Goal: Task Accomplishment & Management: Manage account settings

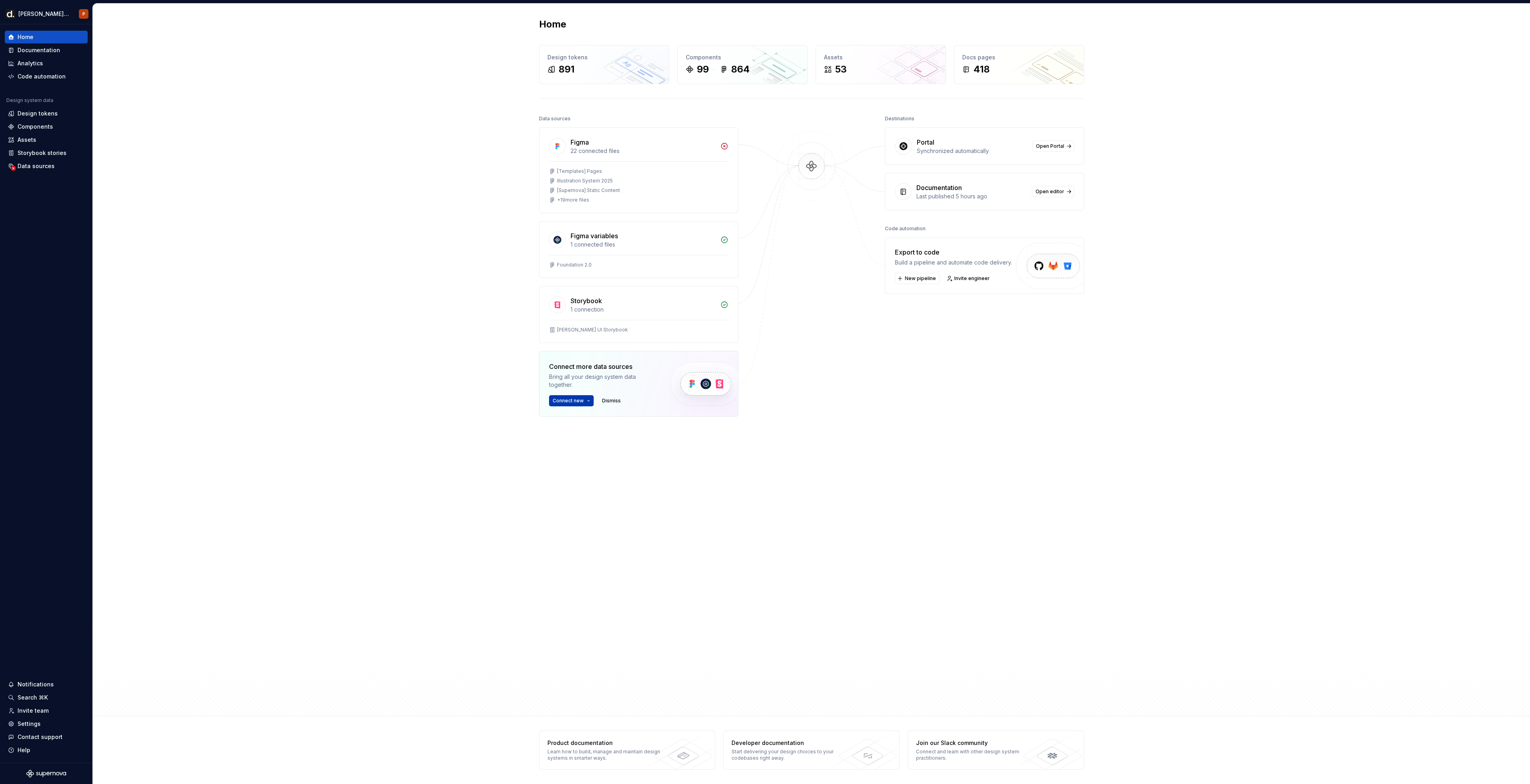
click at [579, 403] on span "Connect new" at bounding box center [568, 400] width 31 height 7
click at [457, 431] on div "Home Design tokens 891 Components 99 864 Assets 53 Docs pages 418 Data sources …" at bounding box center [811, 360] width 1437 height 713
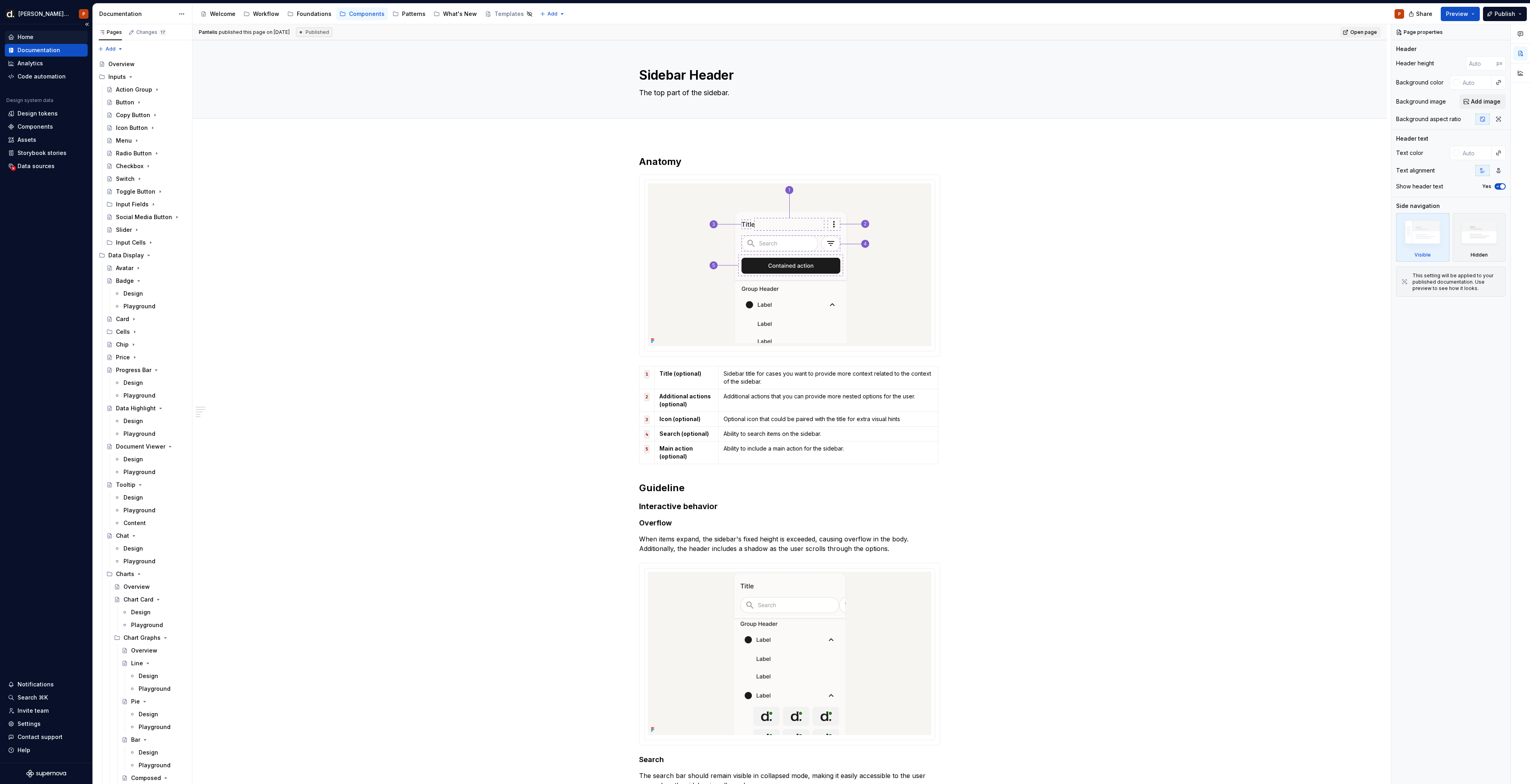
scroll to position [1184, 0]
click at [26, 36] on div "Home" at bounding box center [26, 37] width 16 height 8
type textarea "*"
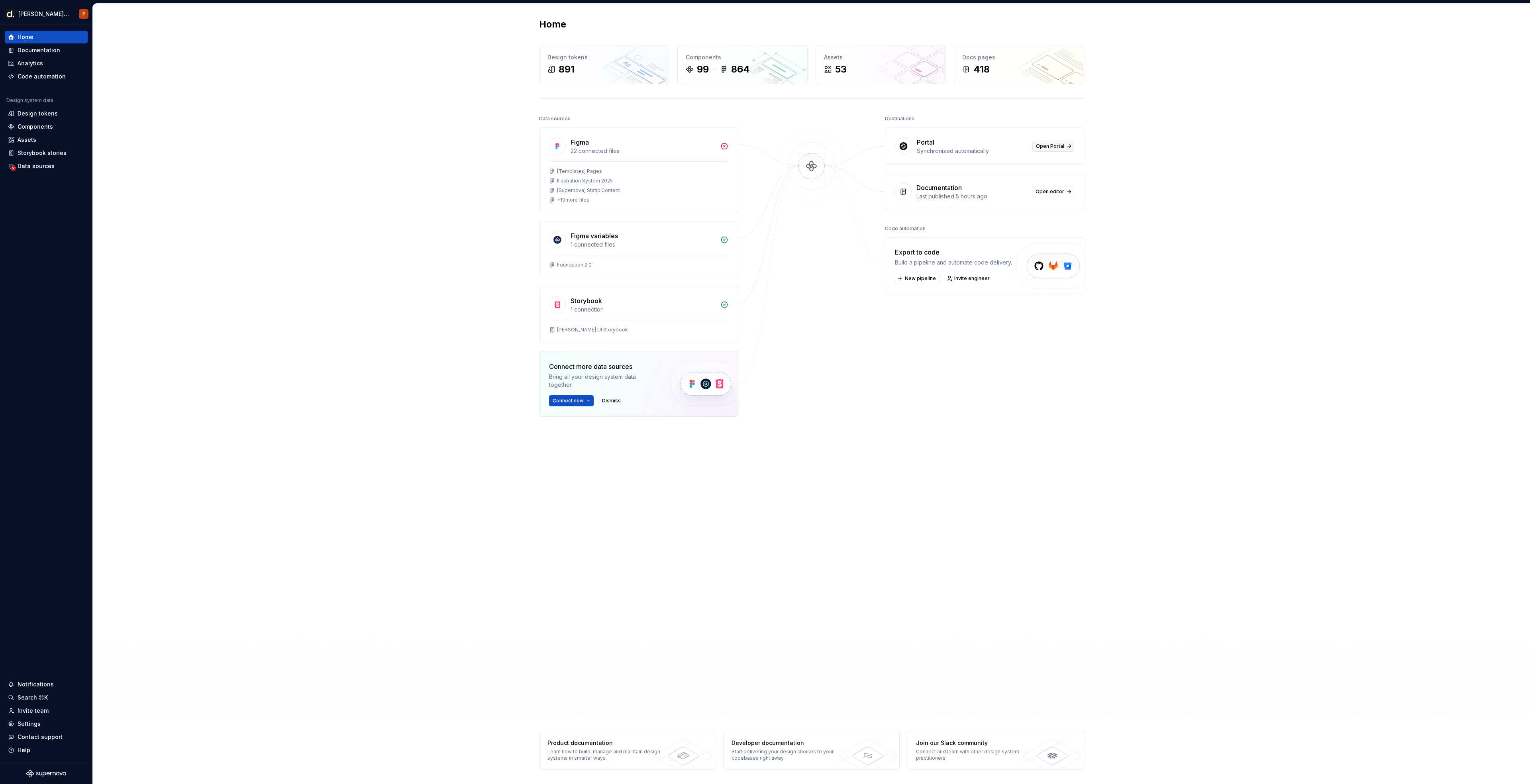
click at [1060, 146] on span "Open Portal" at bounding box center [1050, 146] width 29 height 7
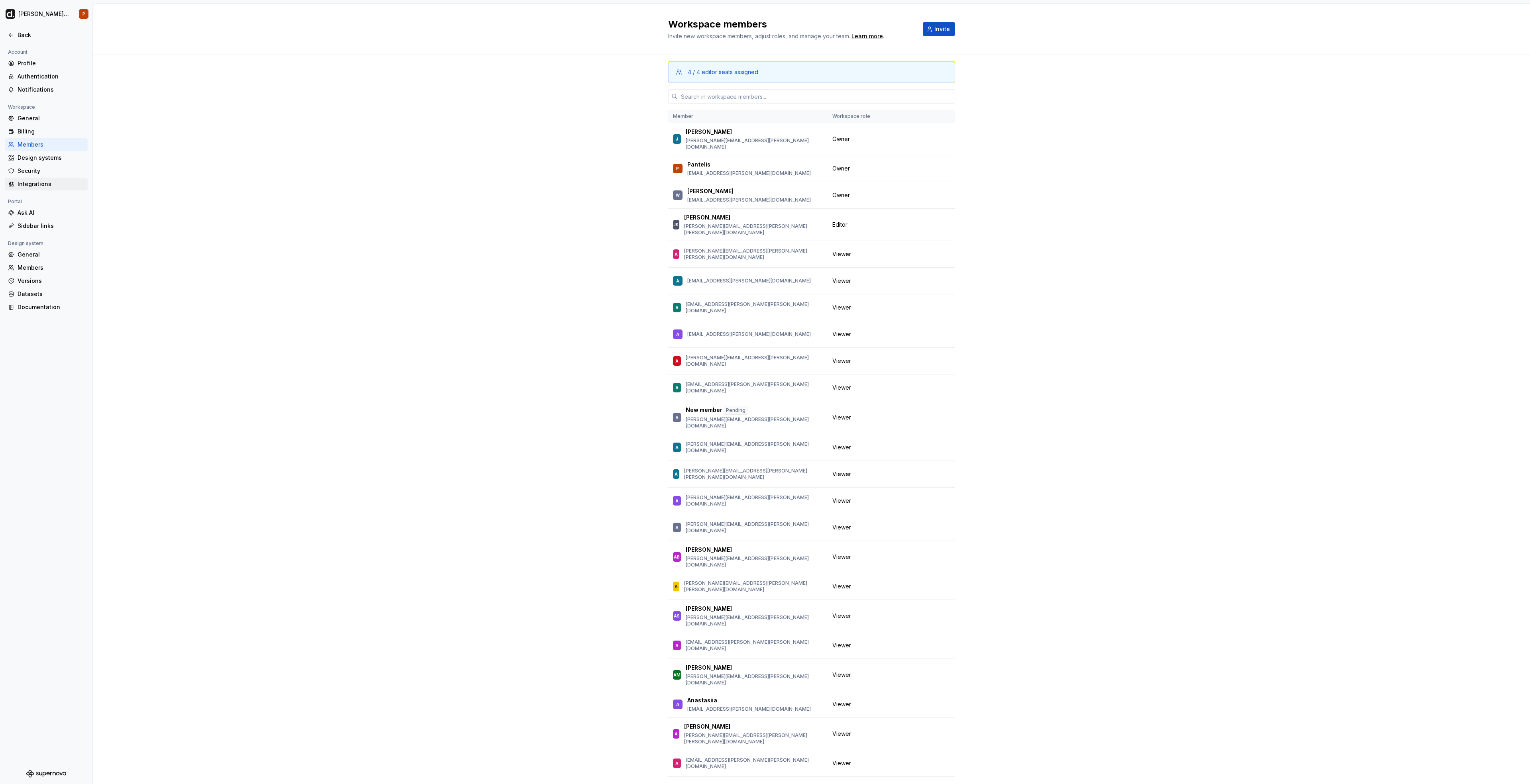
click at [47, 182] on div "Integrations" at bounding box center [51, 184] width 67 height 8
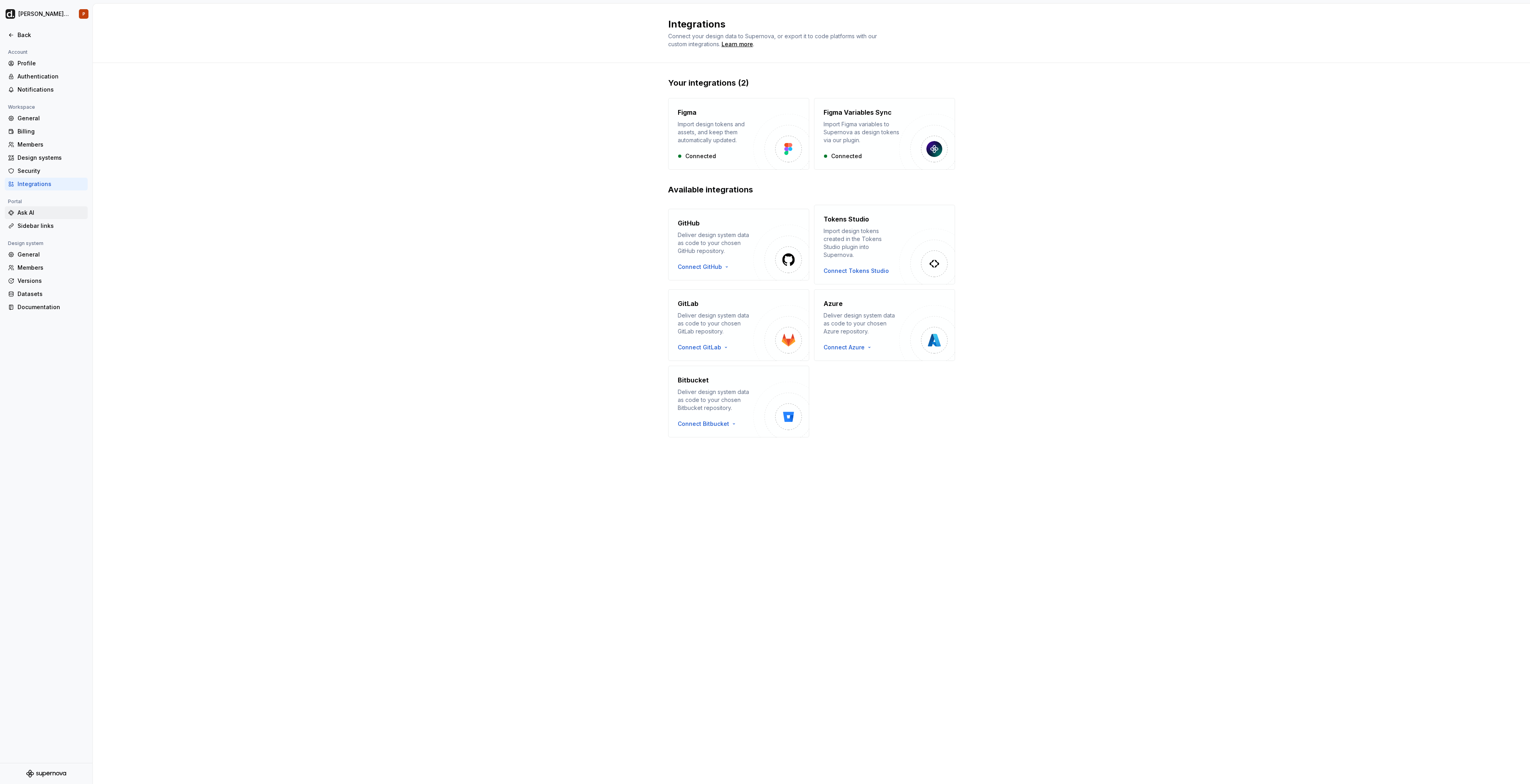
click at [34, 211] on div "Ask AI" at bounding box center [51, 213] width 67 height 8
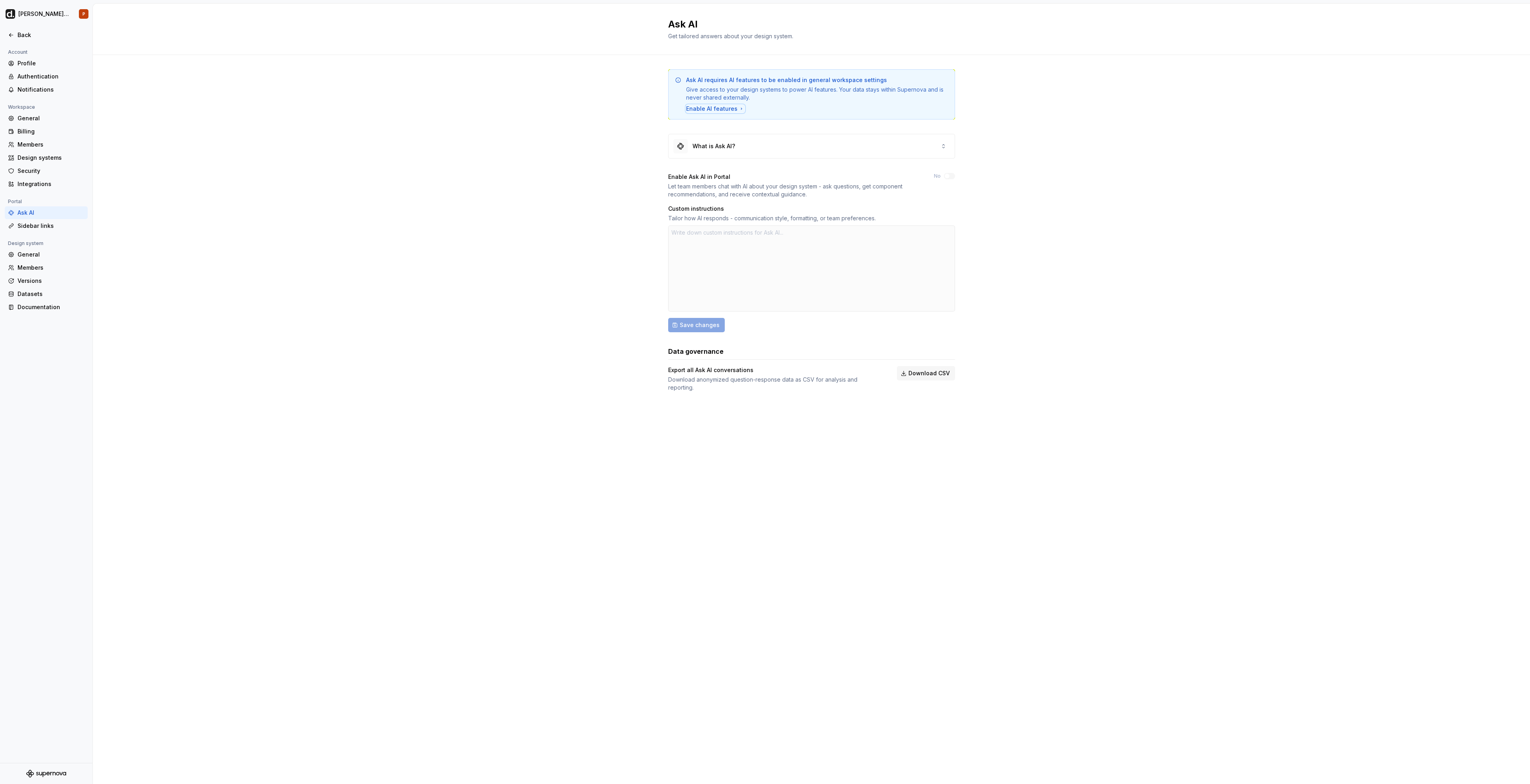
click at [709, 107] on div "Enable AI features" at bounding box center [715, 108] width 59 height 8
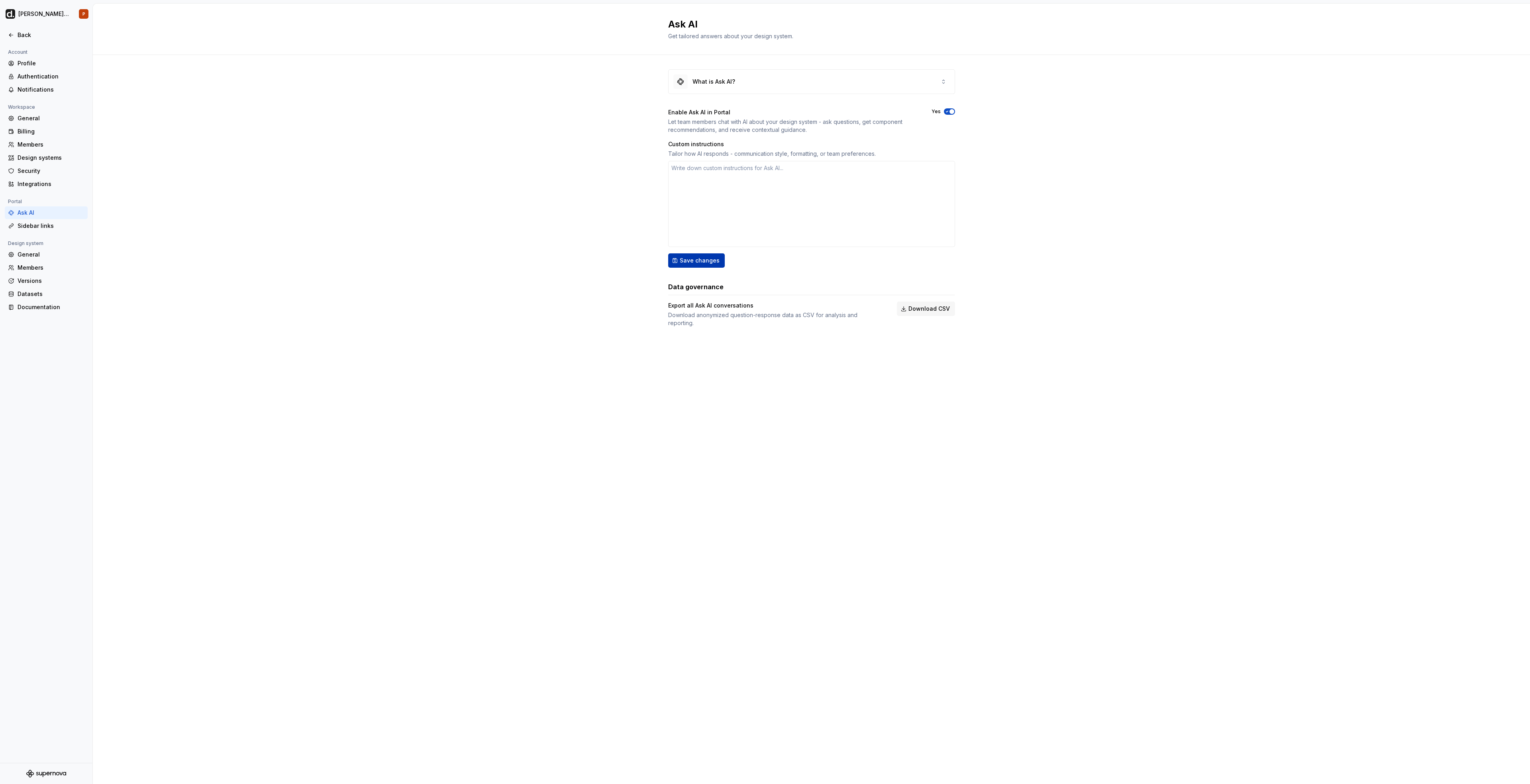
click at [697, 261] on span "Save changes" at bounding box center [699, 260] width 40 height 8
type textarea "*"
click at [22, 33] on div "Back" at bounding box center [51, 34] width 67 height 8
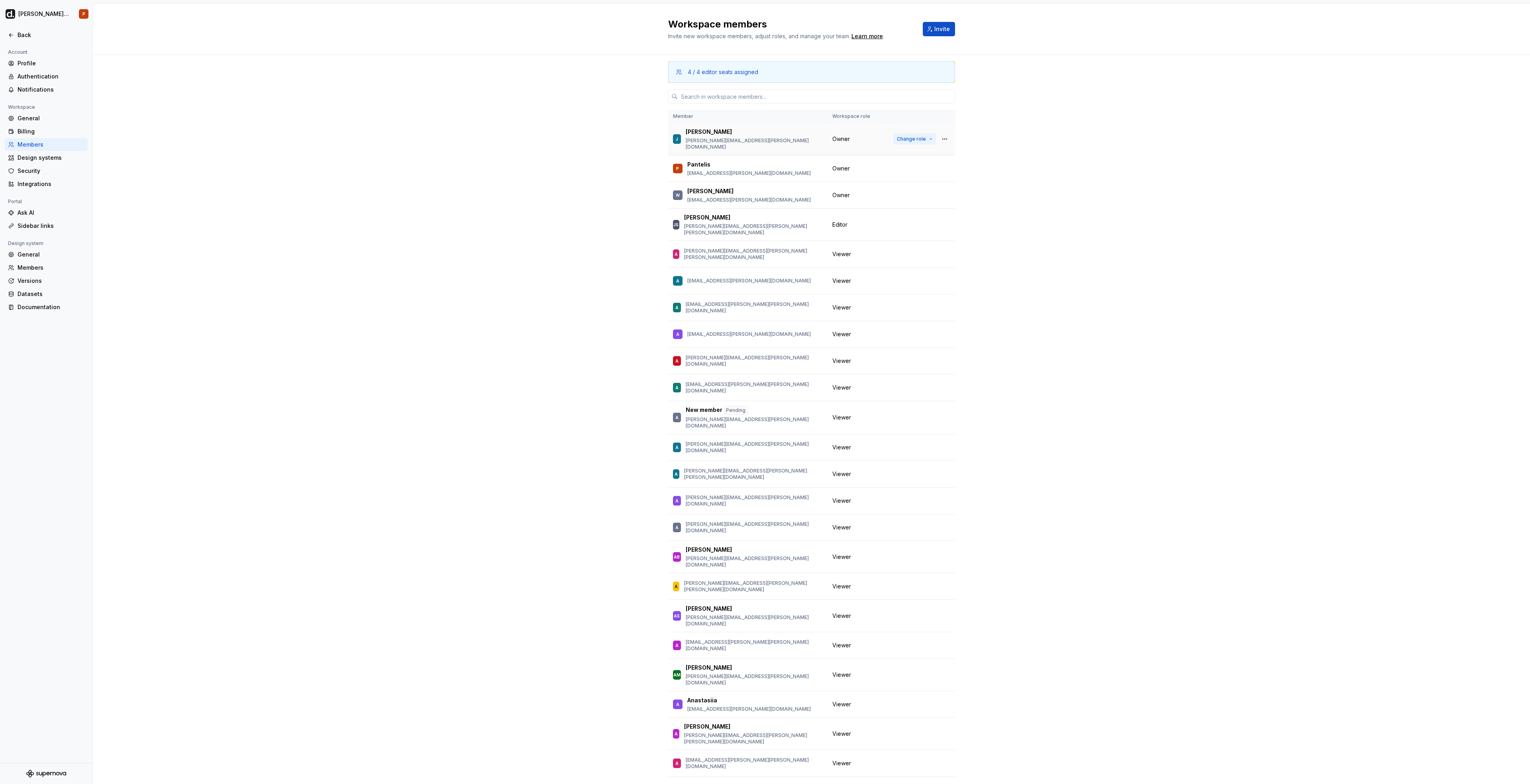
click at [903, 136] on span "Change role" at bounding box center [911, 139] width 29 height 7
click at [256, 198] on div "4 / 4 editor seats assigned Member Workspace role J Jon jonathan.willington@dee…" at bounding box center [811, 445] width 1437 height 780
click at [39, 167] on div "Security" at bounding box center [51, 170] width 67 height 8
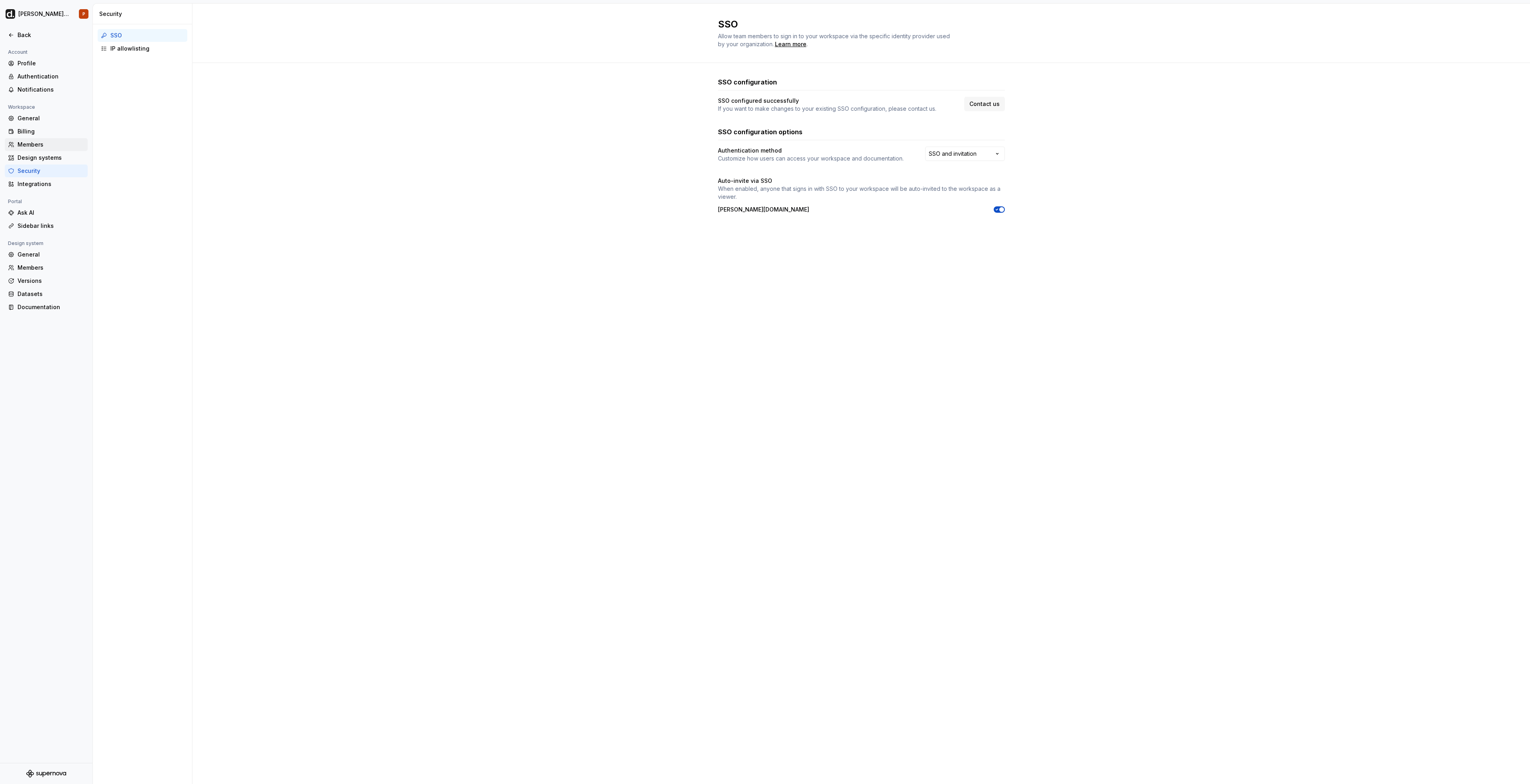
click at [46, 144] on div "Members" at bounding box center [51, 144] width 67 height 8
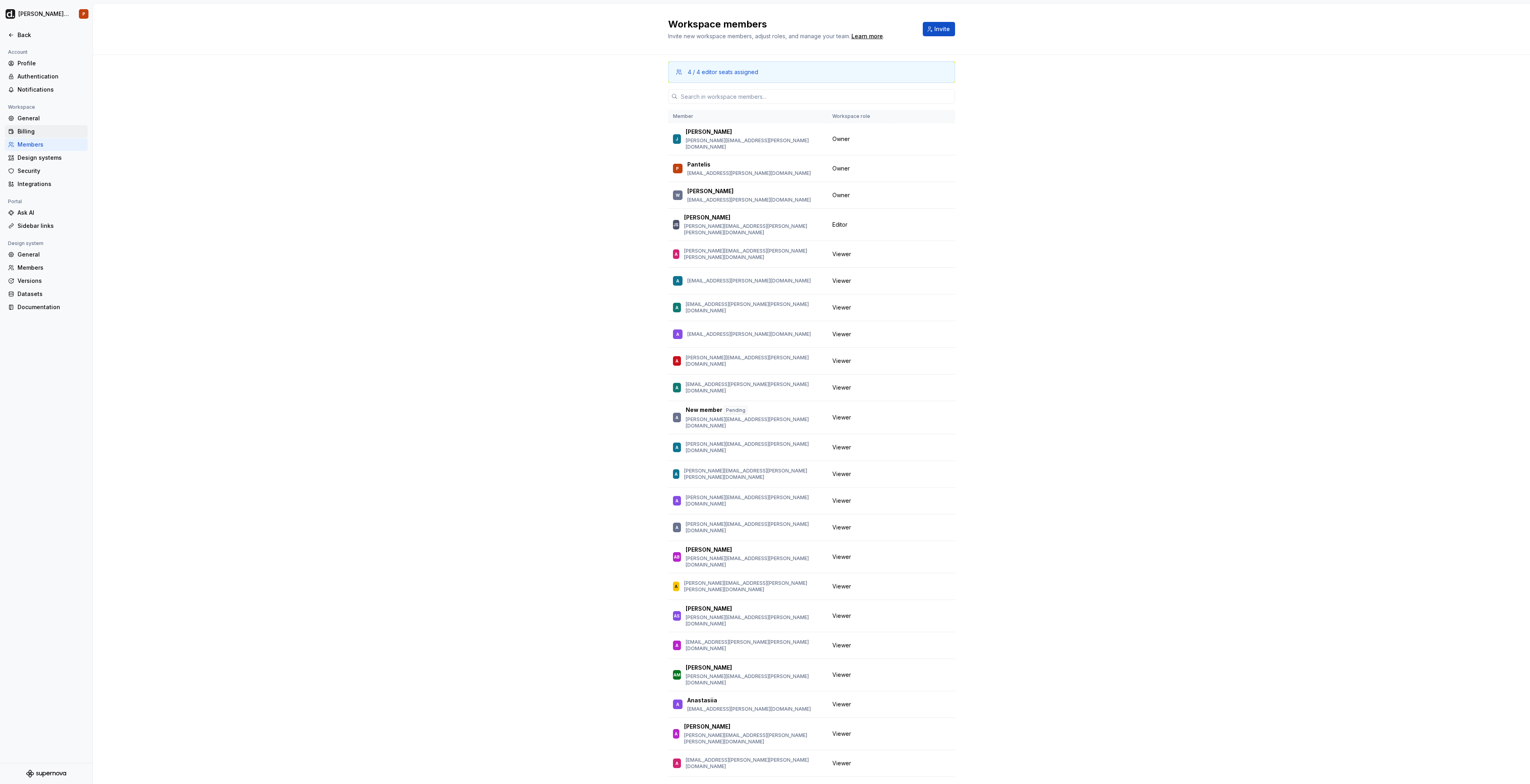
click at [49, 130] on div "Billing" at bounding box center [51, 131] width 67 height 8
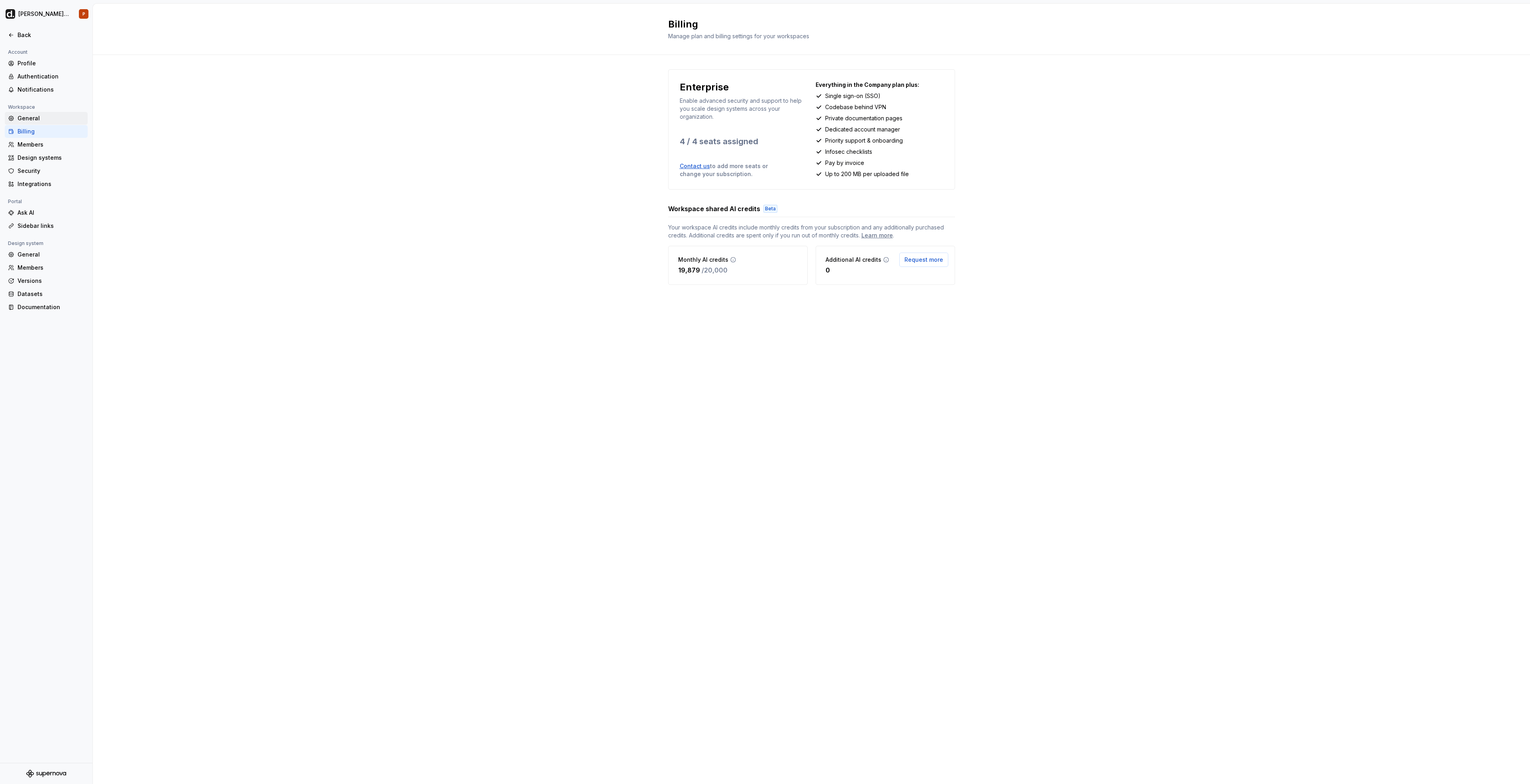
click at [52, 118] on div "General" at bounding box center [51, 118] width 67 height 8
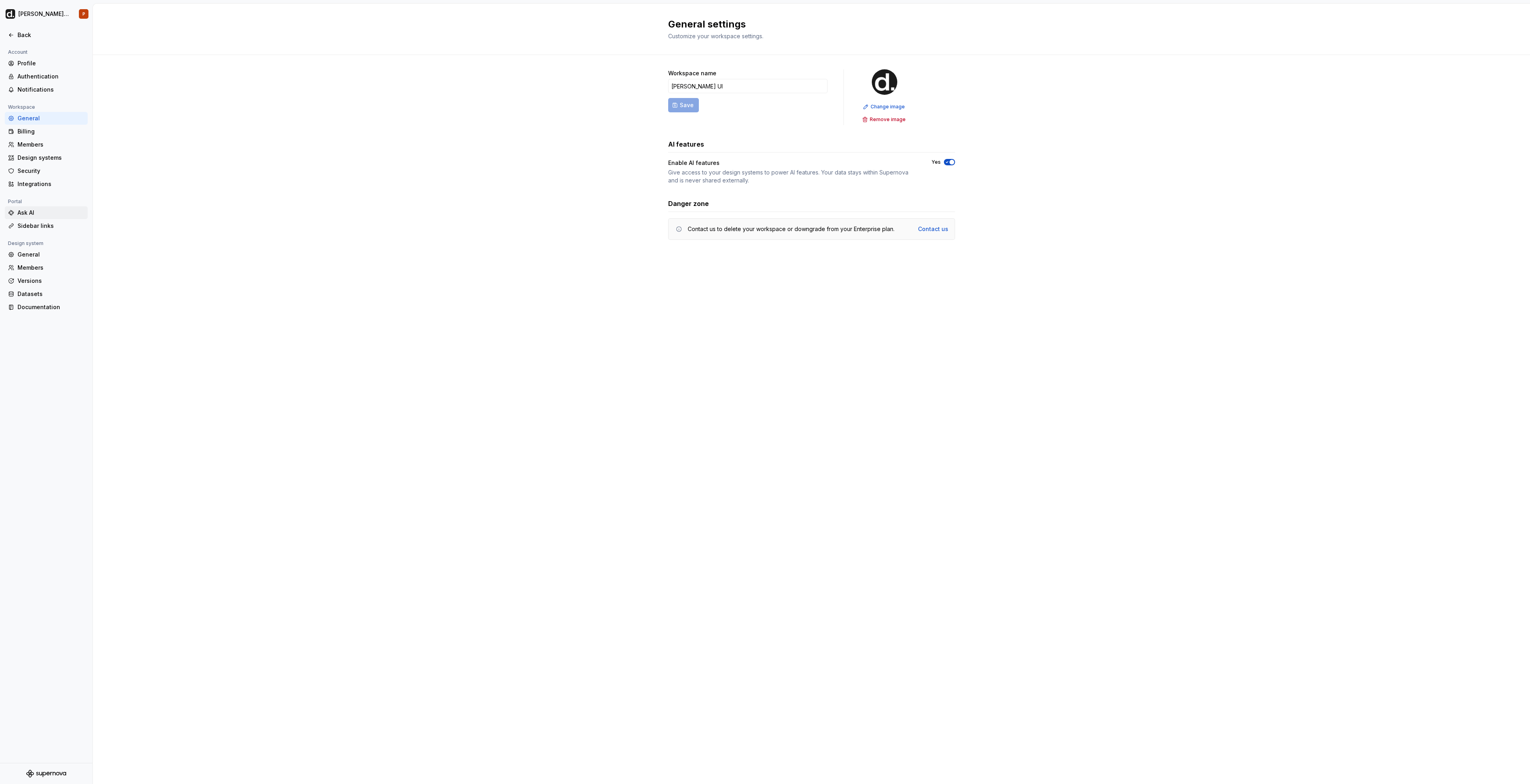
click at [37, 209] on div "Ask AI" at bounding box center [51, 213] width 67 height 8
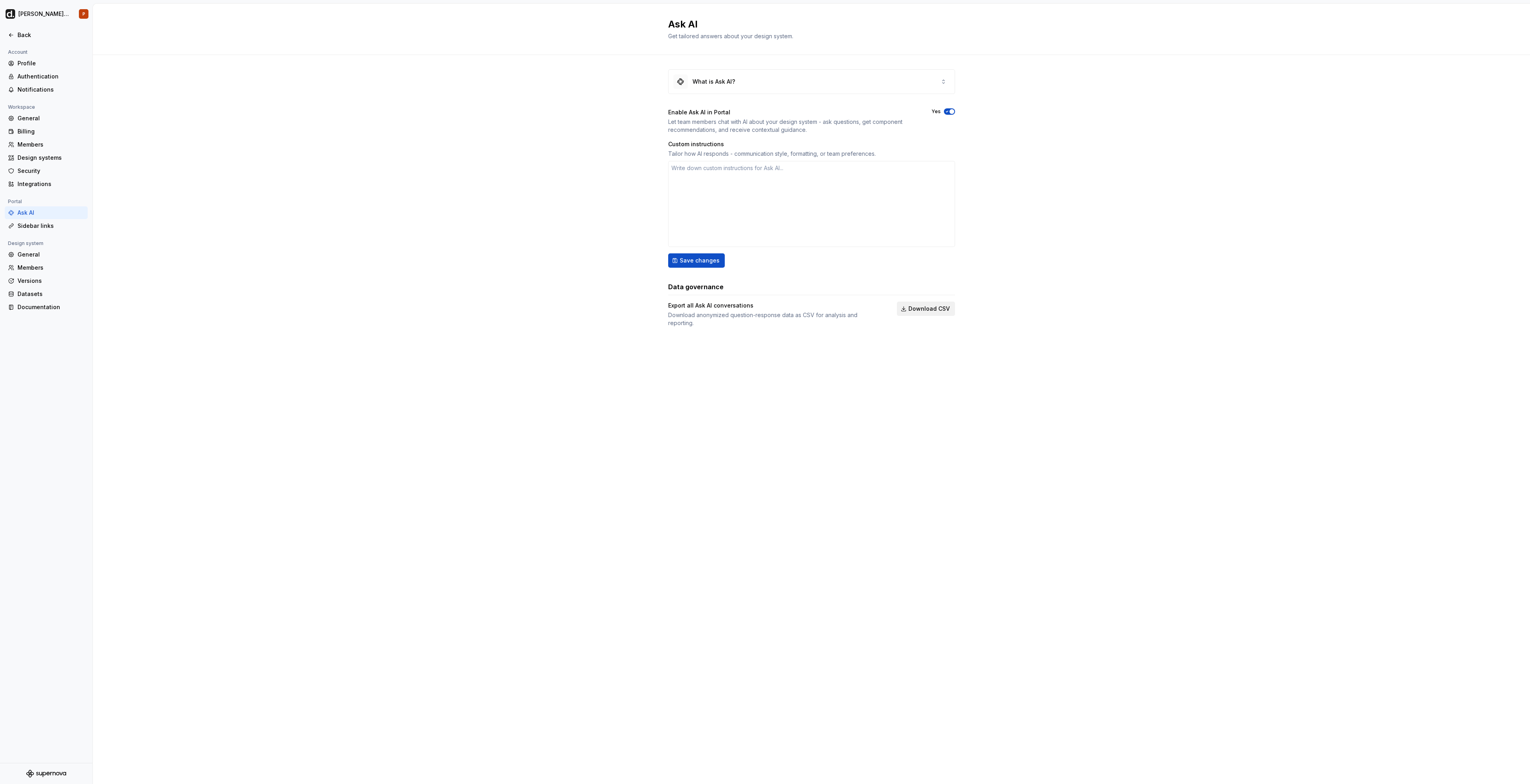
click at [908, 307] on button "Download CSV" at bounding box center [926, 309] width 58 height 14
type textarea "*"
click at [45, 279] on div "Versions" at bounding box center [51, 280] width 67 height 8
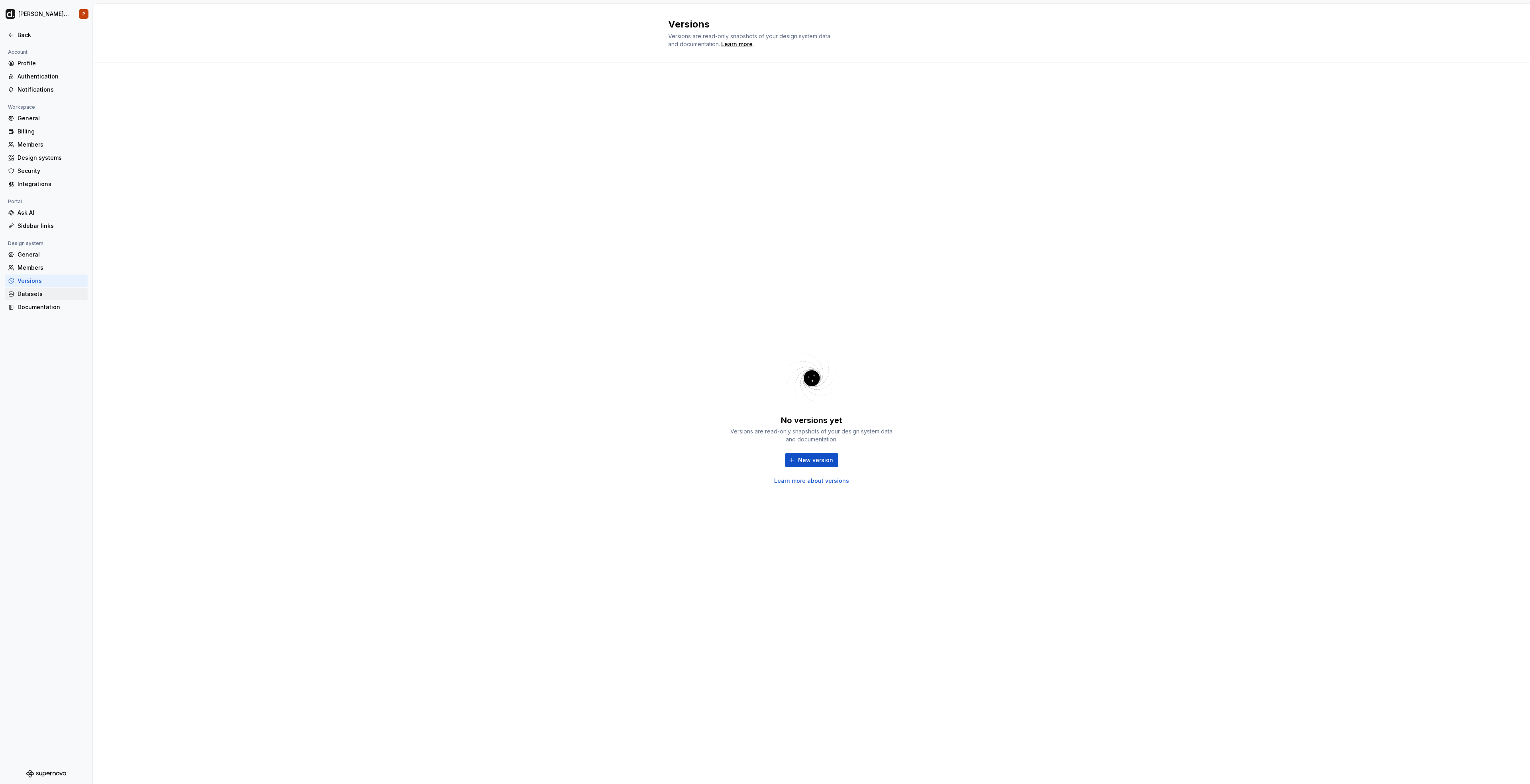
click at [40, 298] on div "Datasets" at bounding box center [46, 293] width 83 height 12
click at [29, 29] on div "Back" at bounding box center [46, 34] width 83 height 12
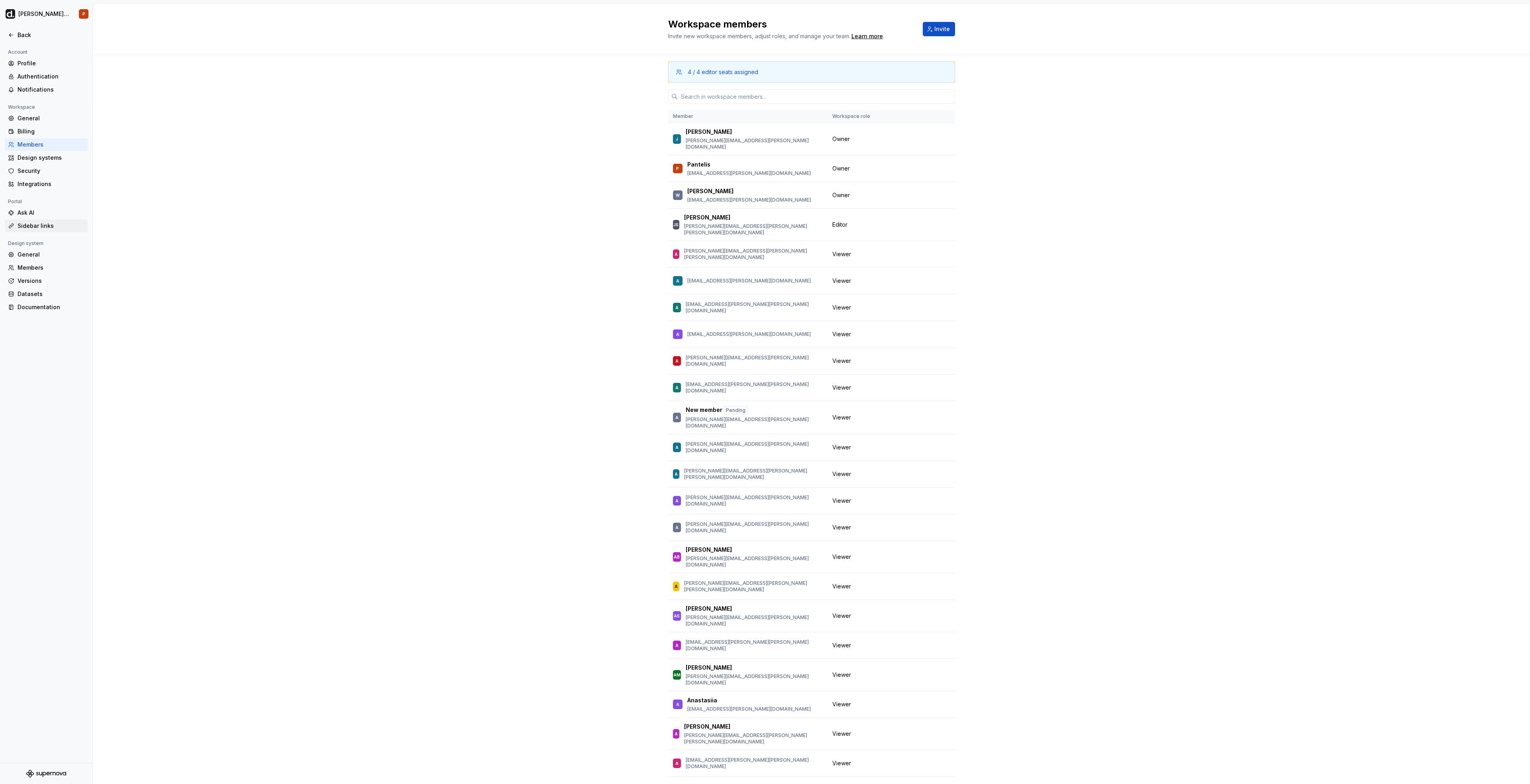
click at [33, 222] on div "Sidebar links" at bounding box center [51, 226] width 67 height 8
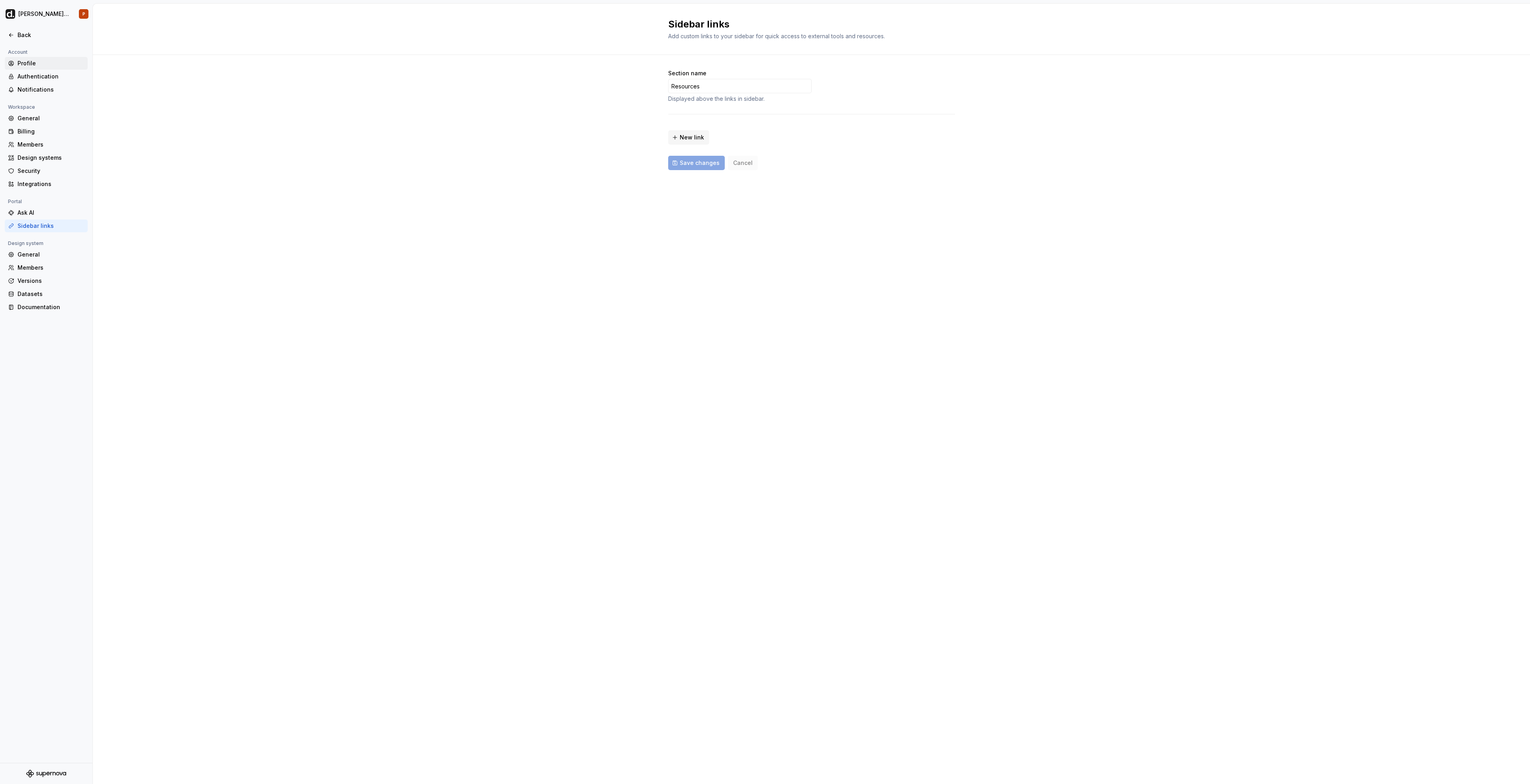
click at [46, 61] on div "Profile" at bounding box center [51, 63] width 67 height 8
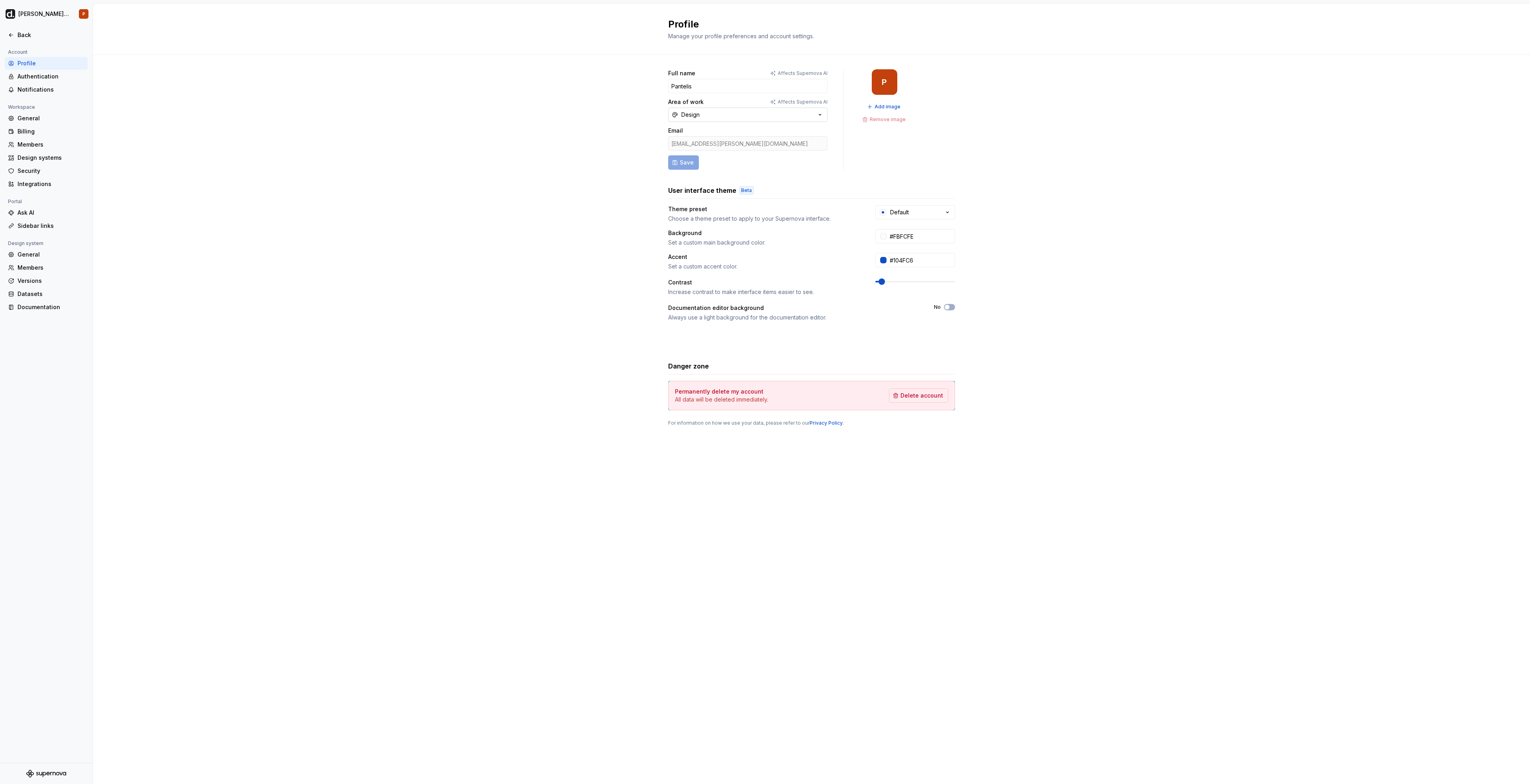
click at [775, 117] on button "Design" at bounding box center [748, 115] width 159 height 14
click at [422, 171] on div "Full name Affects Supernova AI Pantelis Area of work Affects Supernova AI Desig…" at bounding box center [811, 256] width 1437 height 402
click at [37, 209] on div "Ask AI" at bounding box center [51, 213] width 67 height 8
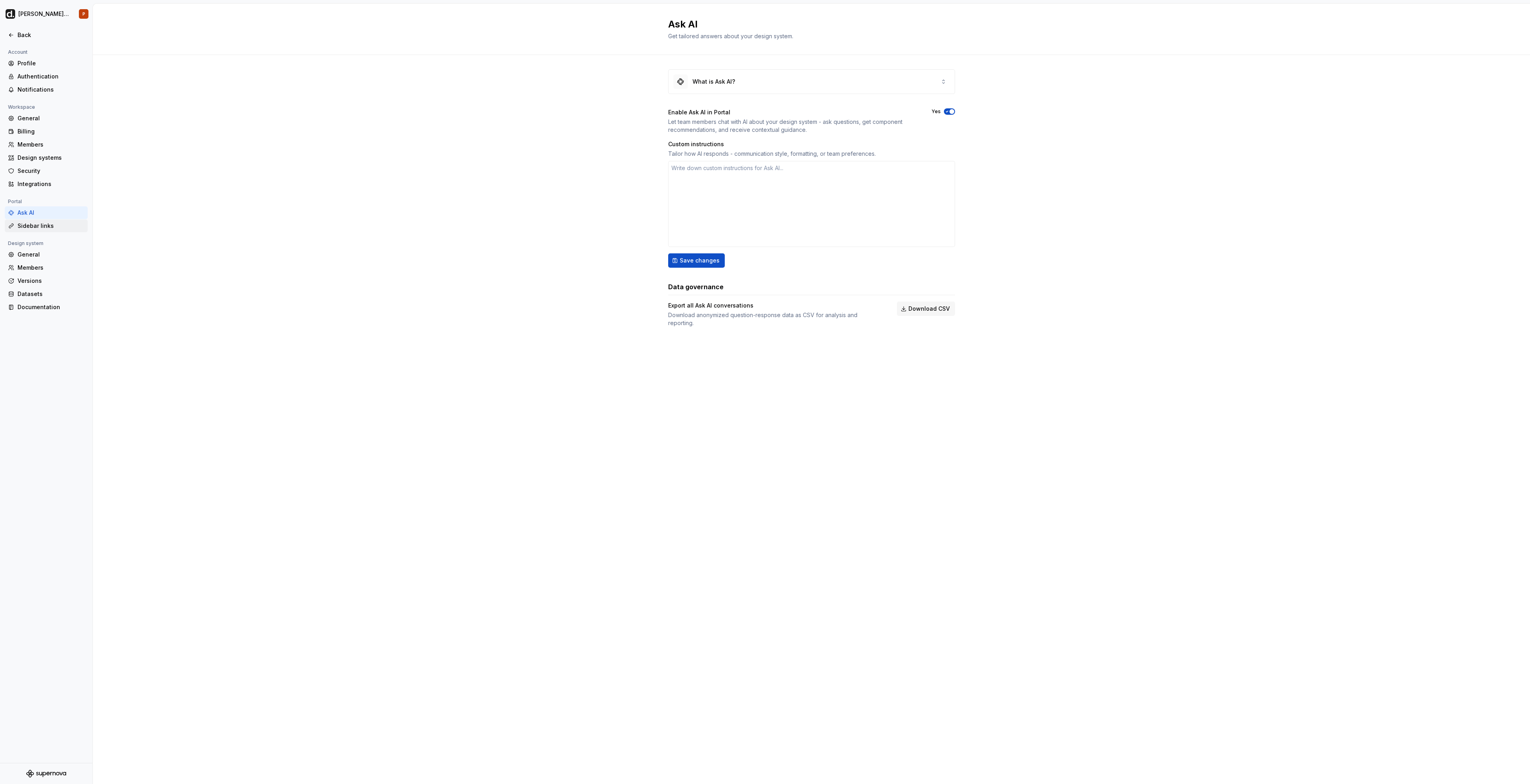
click at [43, 225] on div "Sidebar links" at bounding box center [51, 226] width 67 height 8
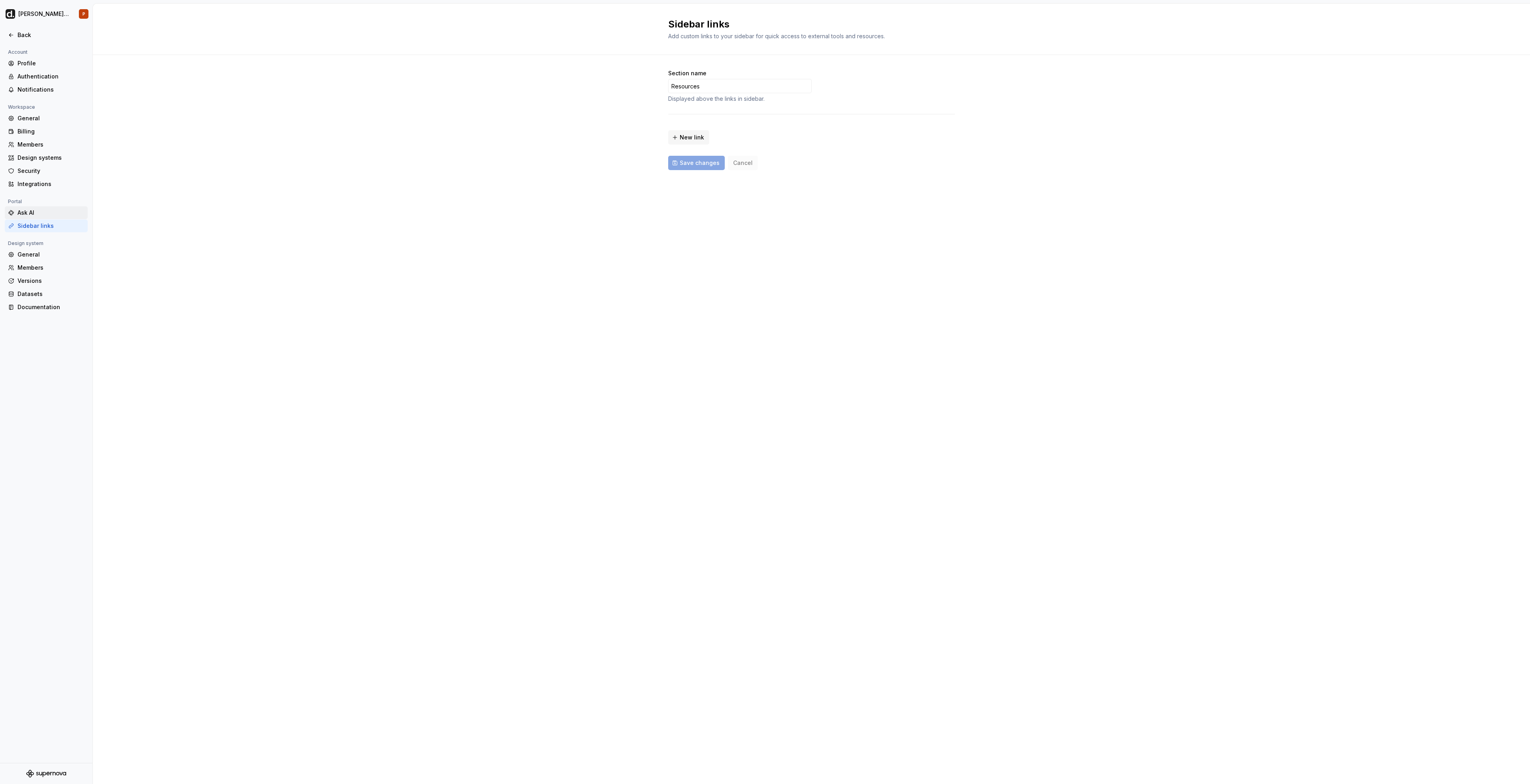
click at [45, 214] on div "Ask AI" at bounding box center [51, 213] width 67 height 8
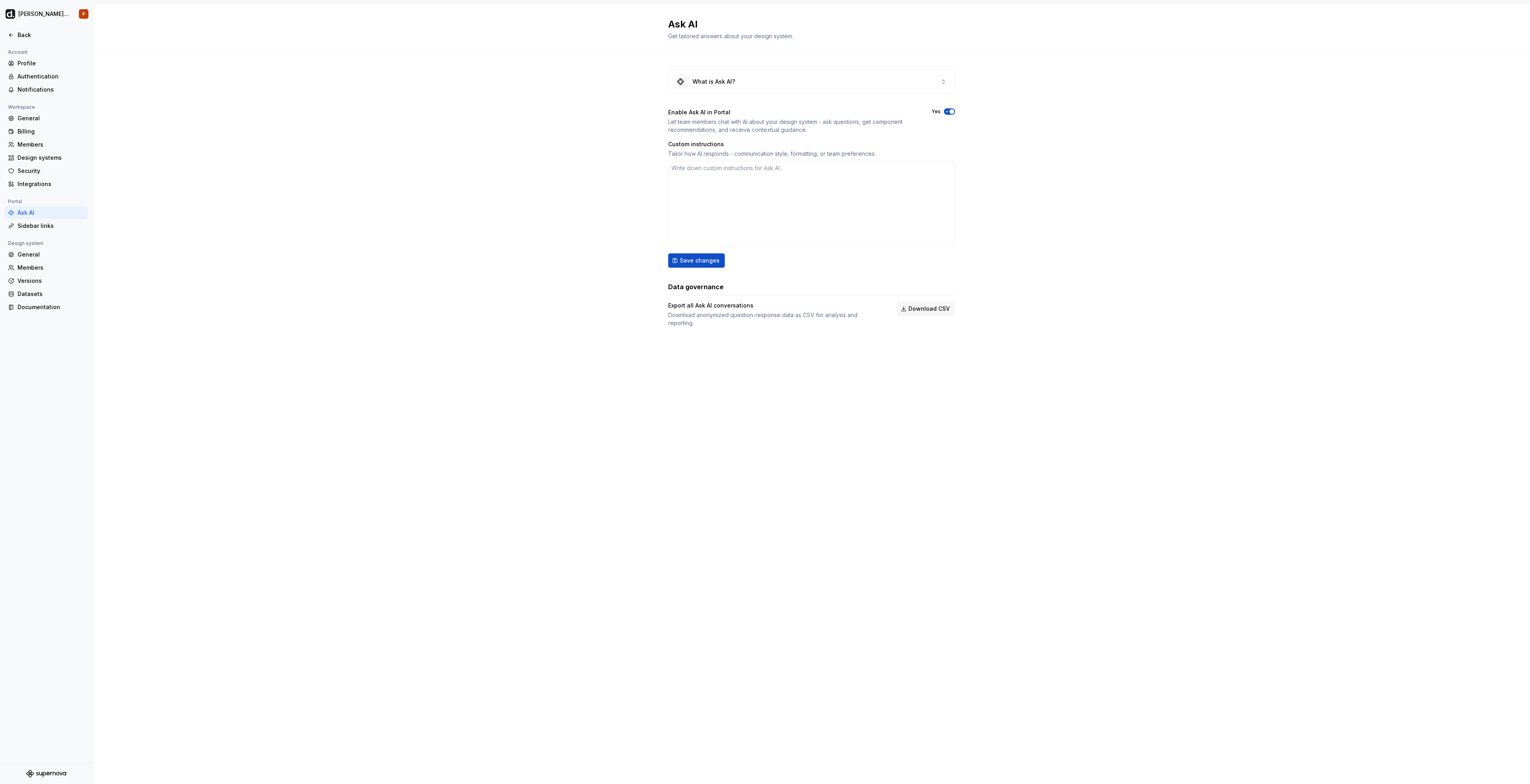
click at [48, 208] on div "Ask AI" at bounding box center [46, 212] width 83 height 12
type textarea "*"
click at [62, 186] on div "Integrations" at bounding box center [51, 184] width 67 height 8
click at [40, 207] on div "Ask AI" at bounding box center [46, 212] width 83 height 12
type textarea "*"
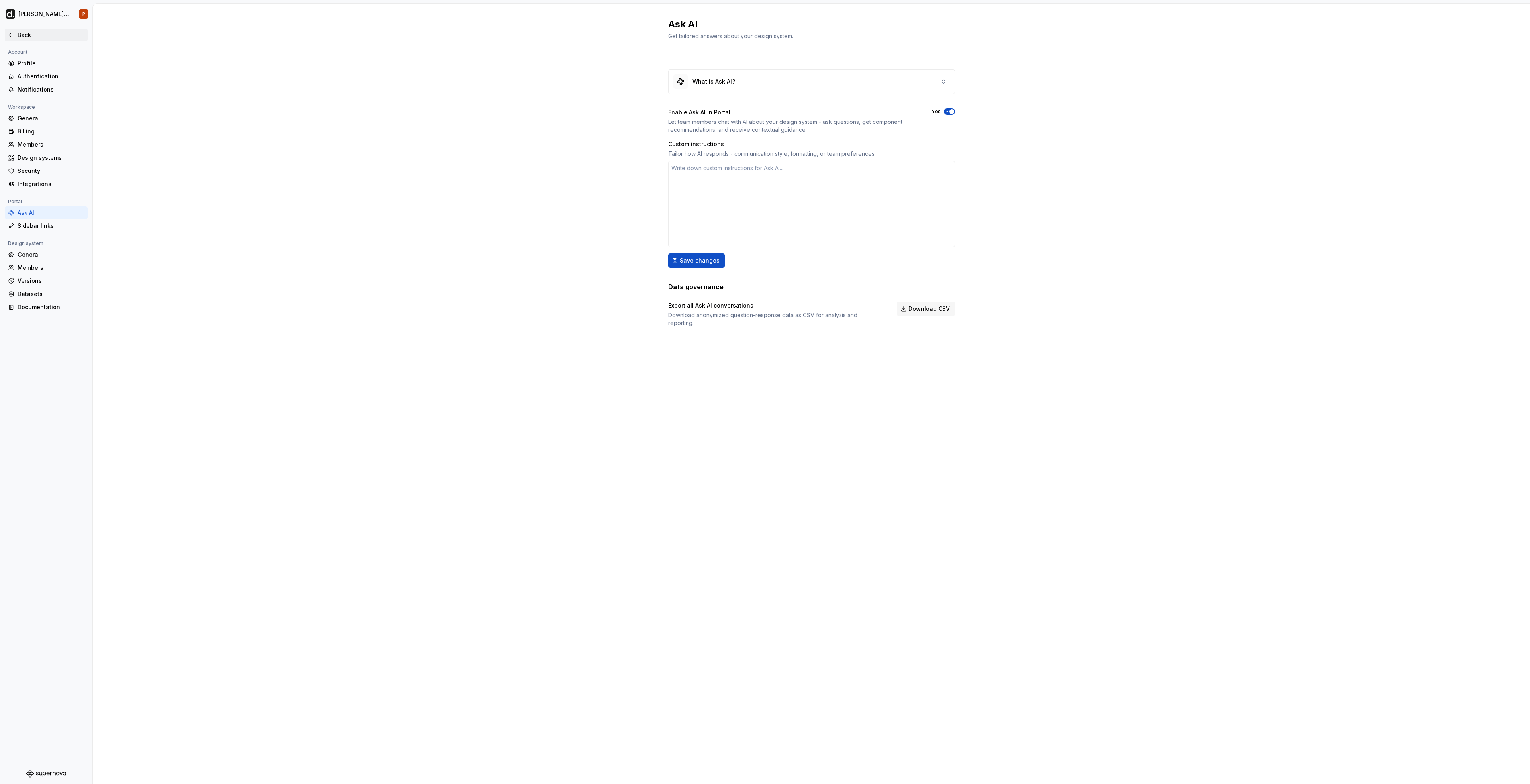
click at [21, 36] on div "Back" at bounding box center [51, 34] width 67 height 8
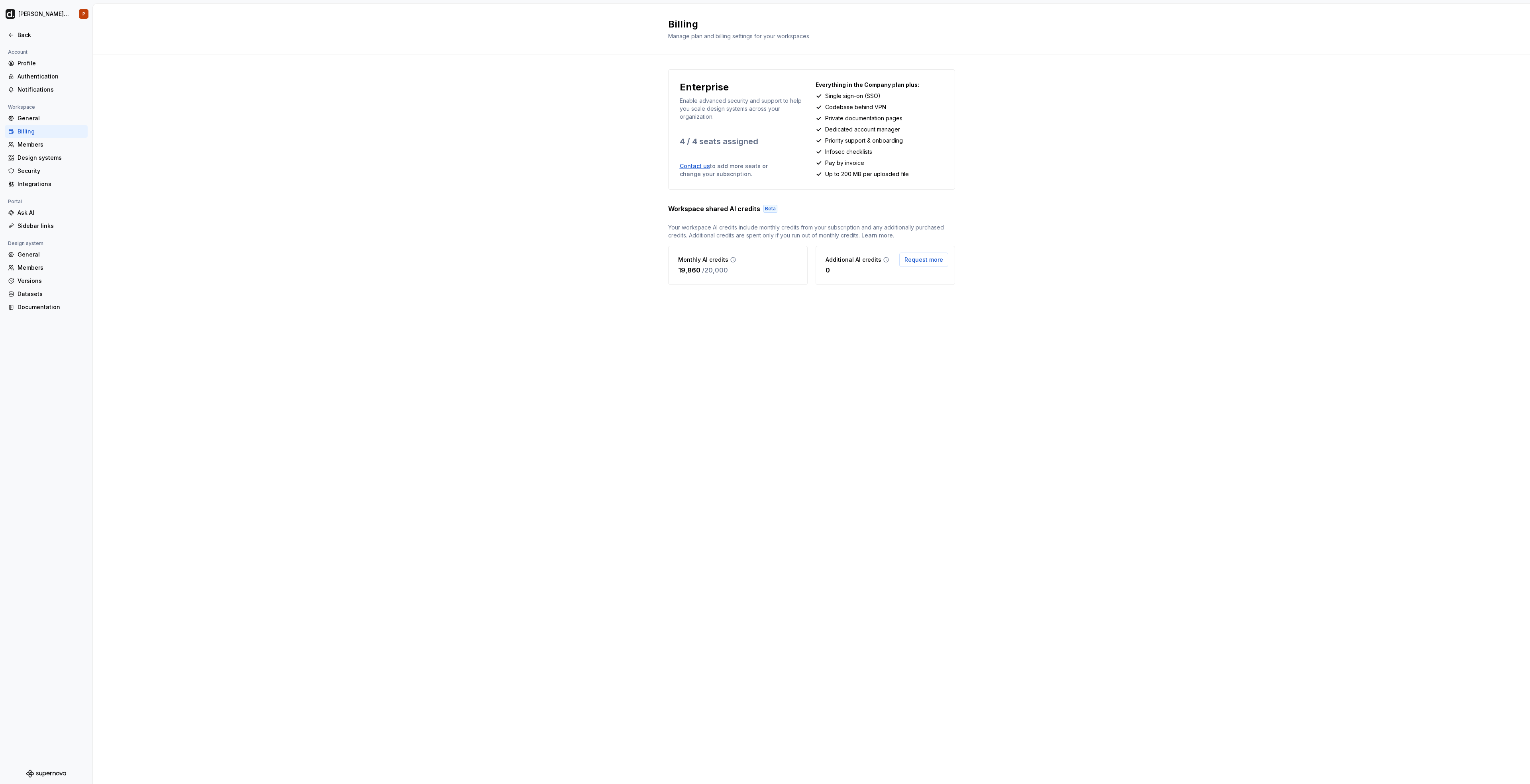
click at [731, 261] on icon at bounding box center [733, 260] width 7 height 7
click at [731, 258] on icon at bounding box center [733, 260] width 7 height 7
click at [732, 260] on icon at bounding box center [733, 260] width 7 height 7
click at [884, 261] on icon at bounding box center [886, 260] width 7 height 7
click at [878, 234] on div "Learn more" at bounding box center [877, 235] width 31 height 8
